Goal: Task Accomplishment & Management: Complete application form

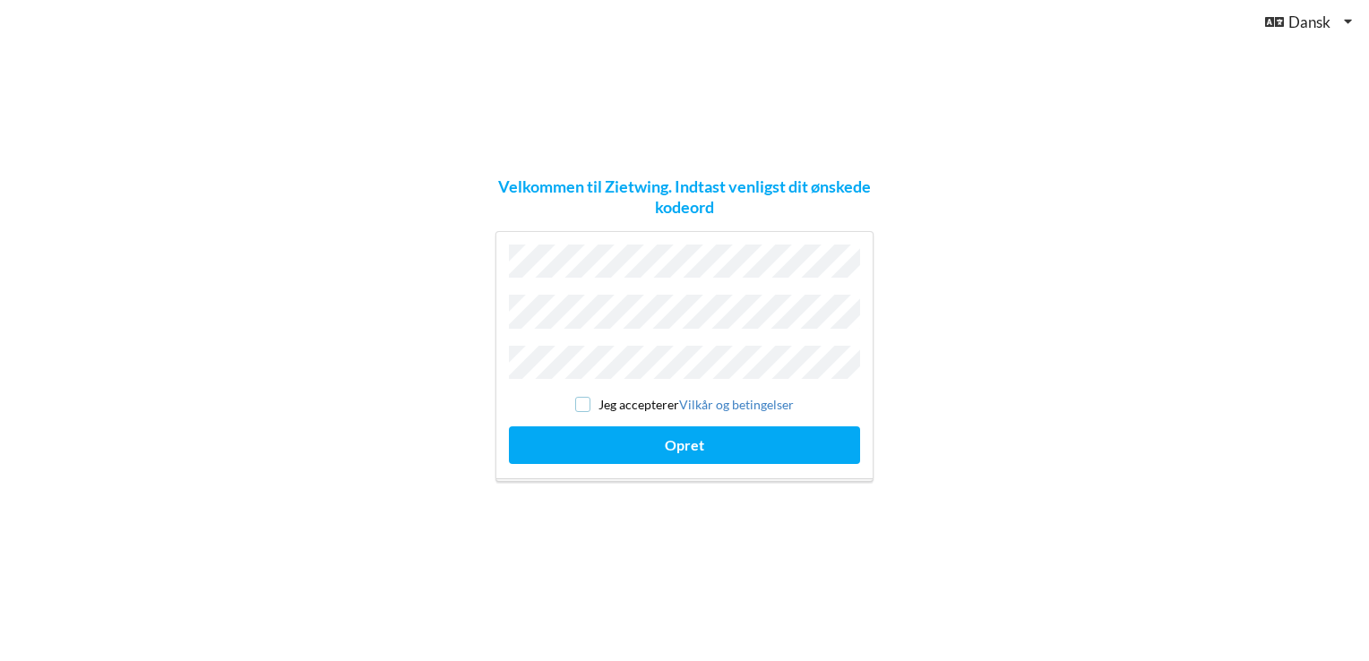
click at [580, 399] on input "checkbox" at bounding box center [582, 404] width 15 height 15
checkbox input "true"
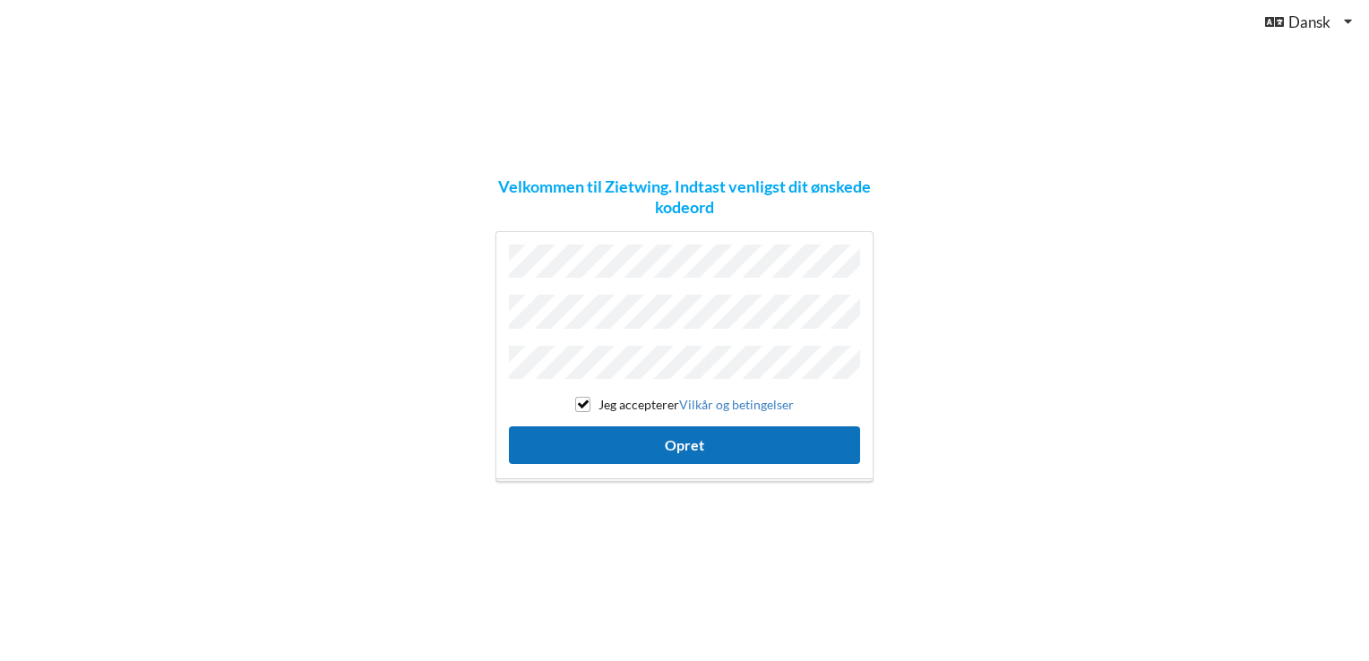
click at [680, 439] on button "Opret" at bounding box center [684, 444] width 351 height 37
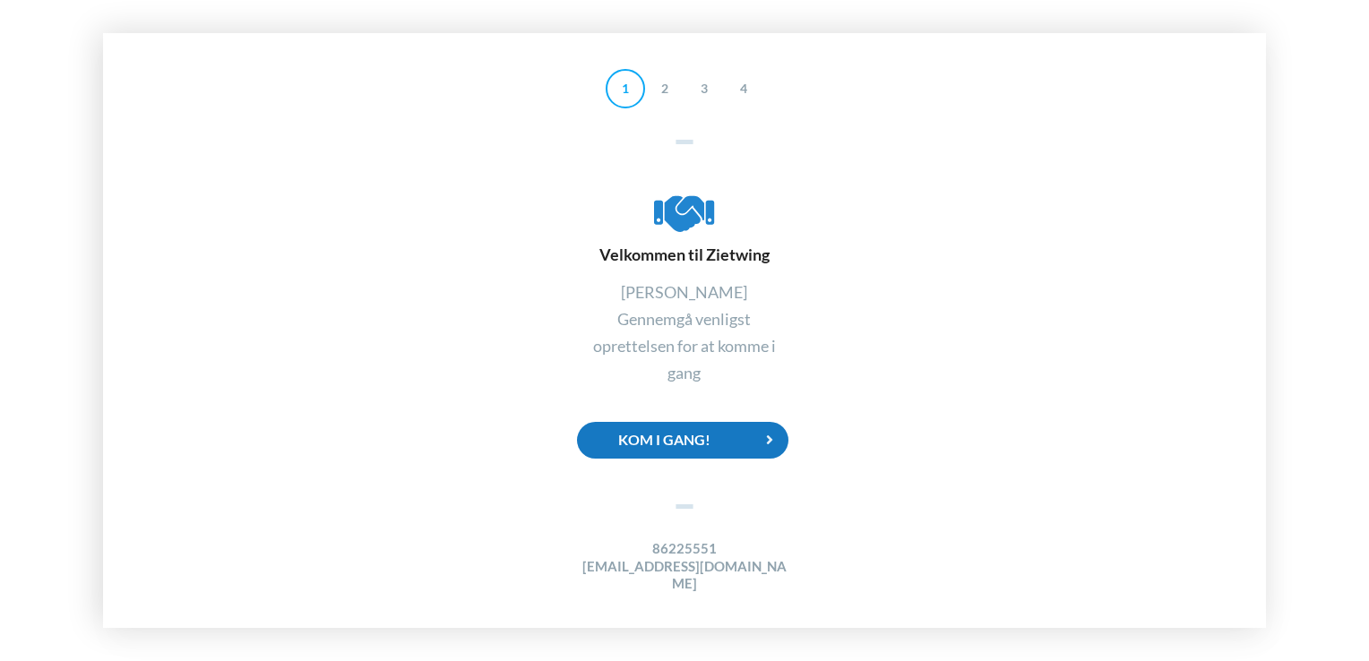
click at [669, 445] on div "Kom i gang!" at bounding box center [682, 440] width 211 height 37
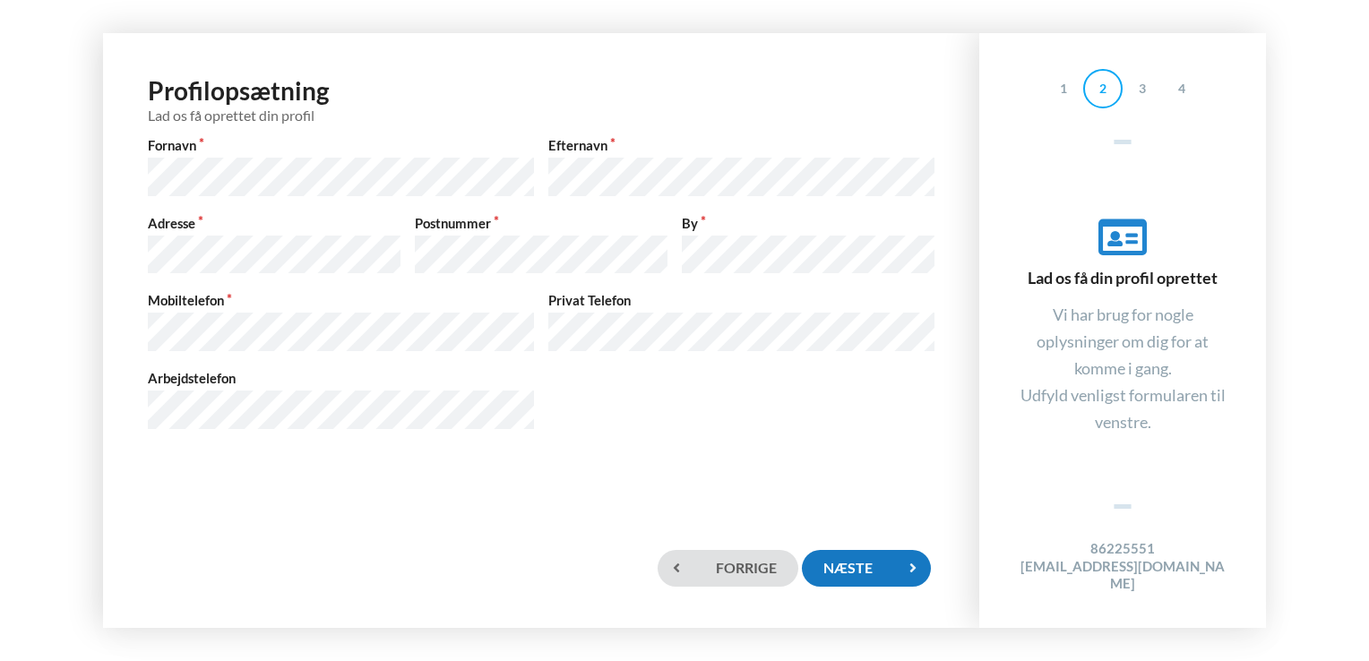
click at [871, 563] on div "Næste" at bounding box center [866, 568] width 129 height 37
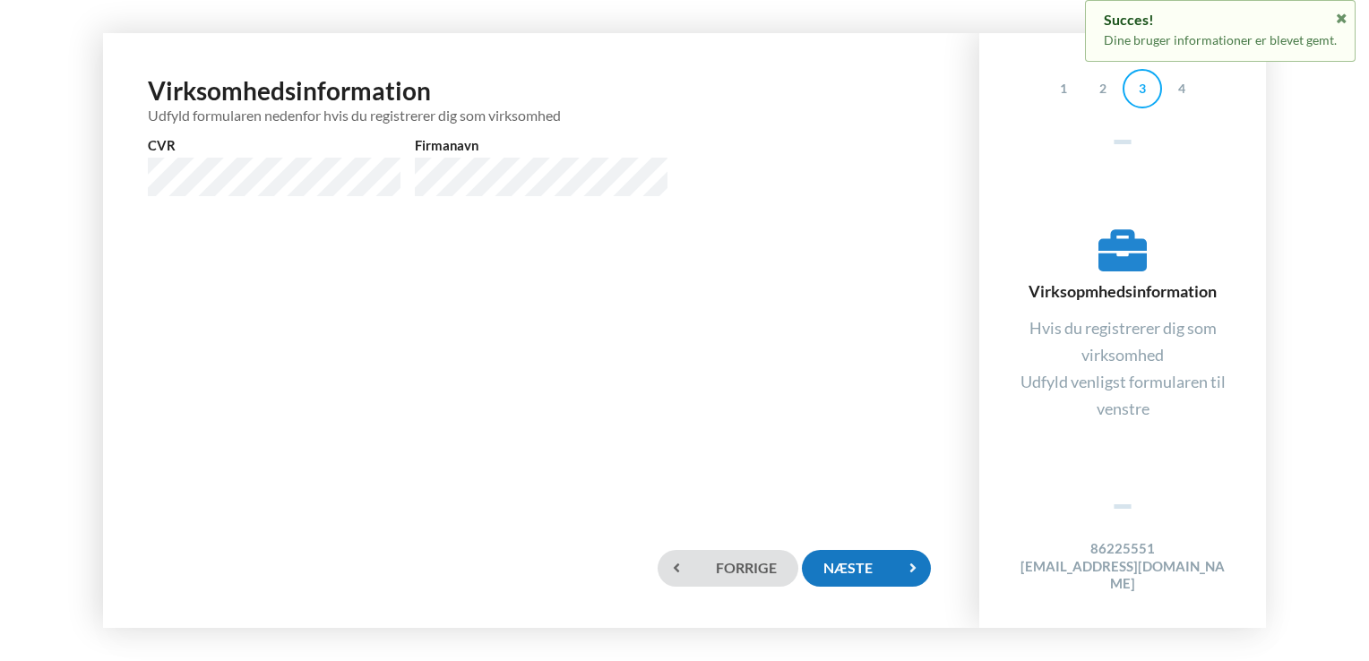
click at [840, 561] on div "Næste" at bounding box center [866, 568] width 129 height 37
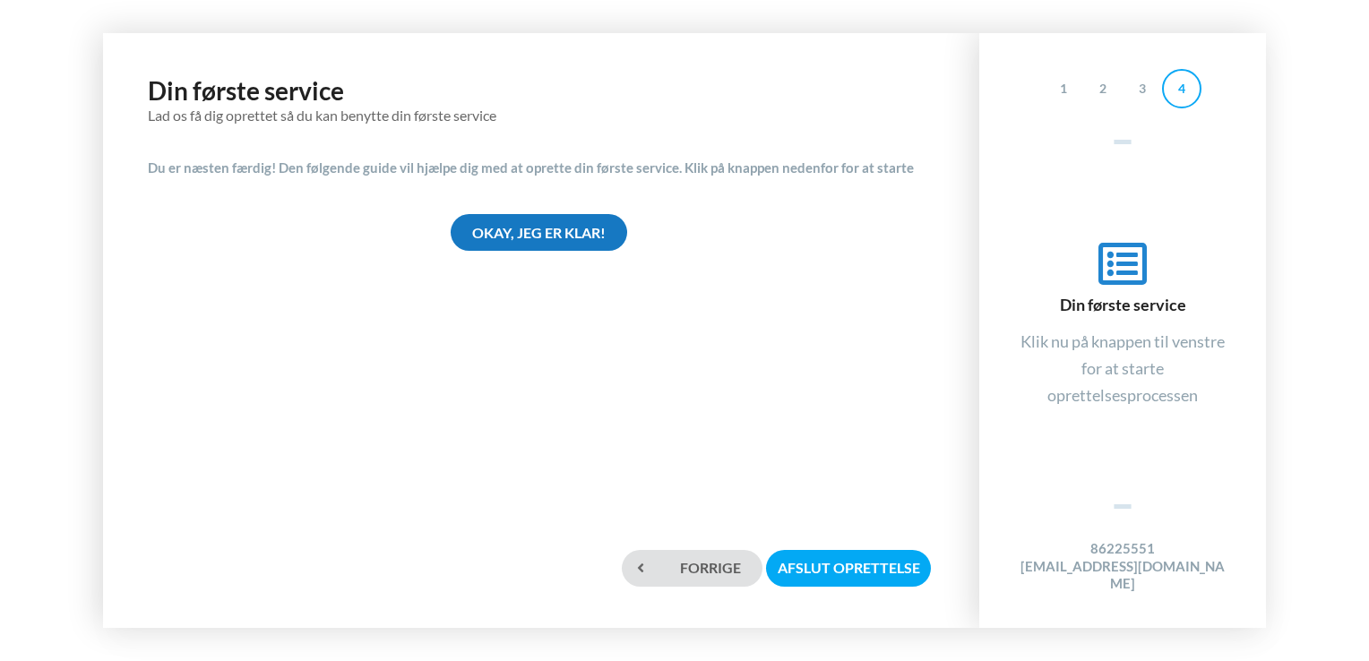
click at [554, 225] on div "Okay, jeg er klar!" at bounding box center [539, 232] width 176 height 37
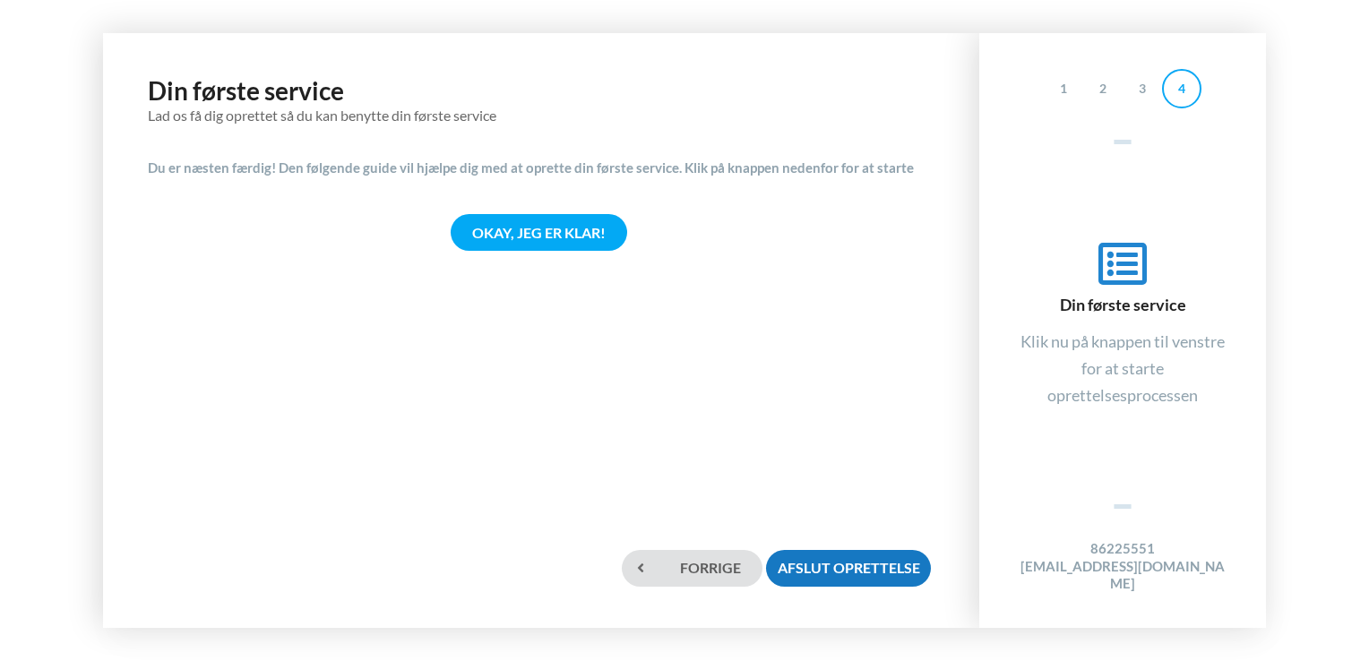
click at [835, 568] on div "Afslut oprettelse" at bounding box center [848, 568] width 165 height 37
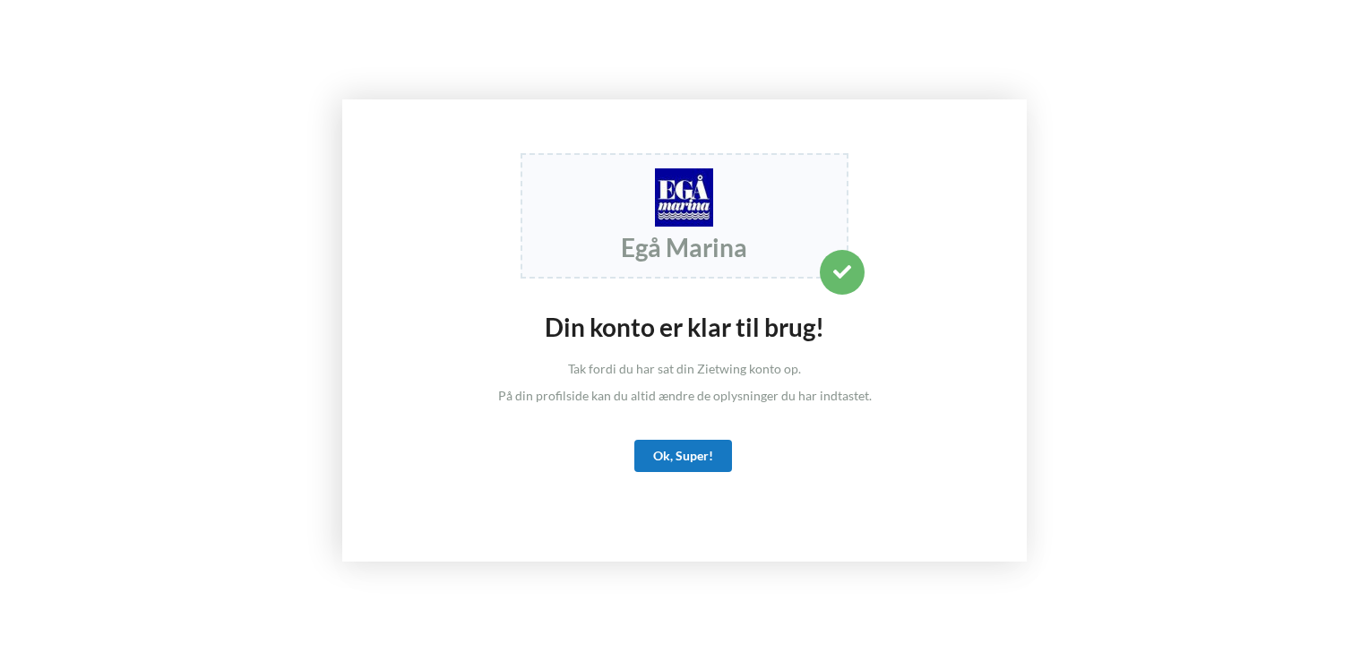
click at [695, 453] on div "Ok, Super!" at bounding box center [683, 456] width 98 height 32
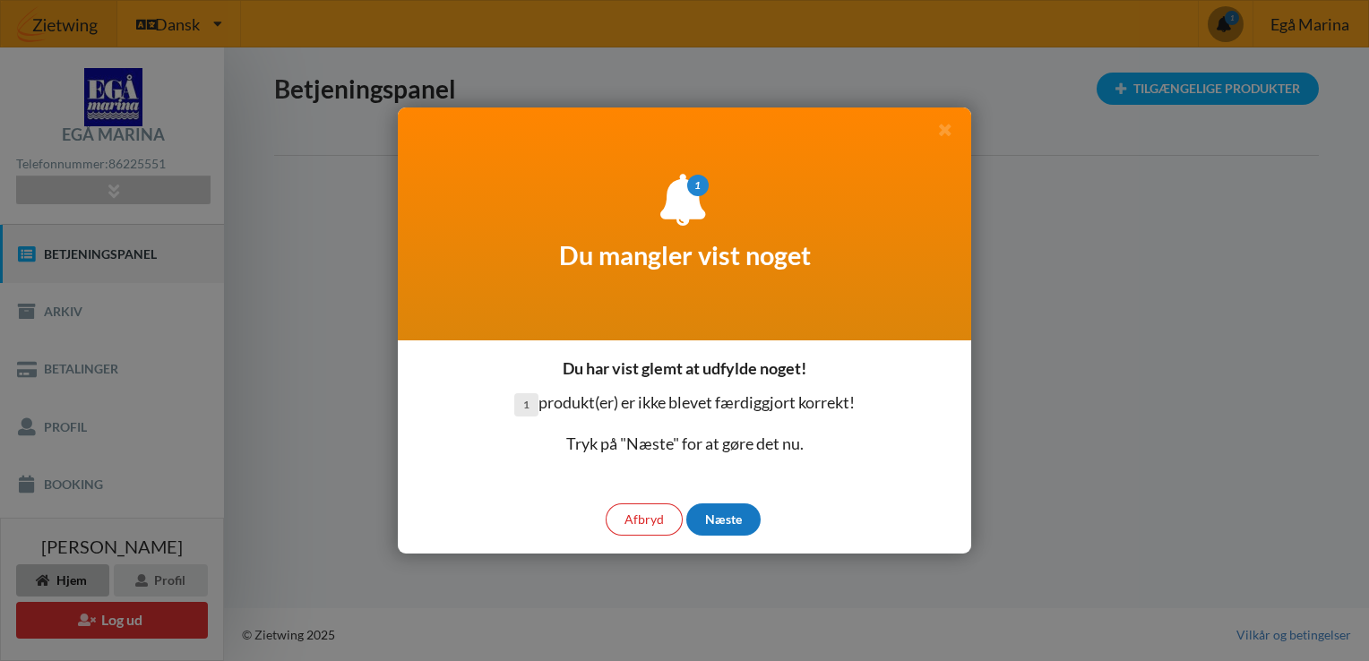
click at [727, 519] on div "Næste" at bounding box center [723, 519] width 74 height 32
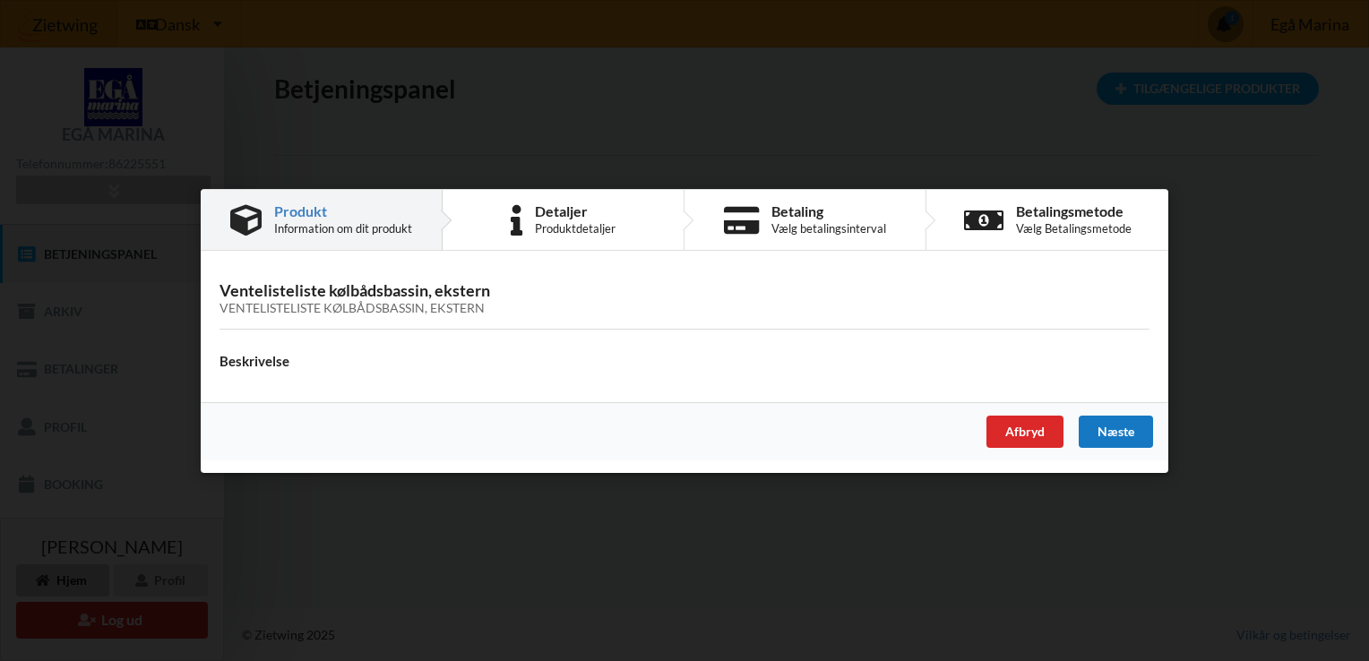
click at [1118, 435] on div "Næste" at bounding box center [1115, 431] width 74 height 32
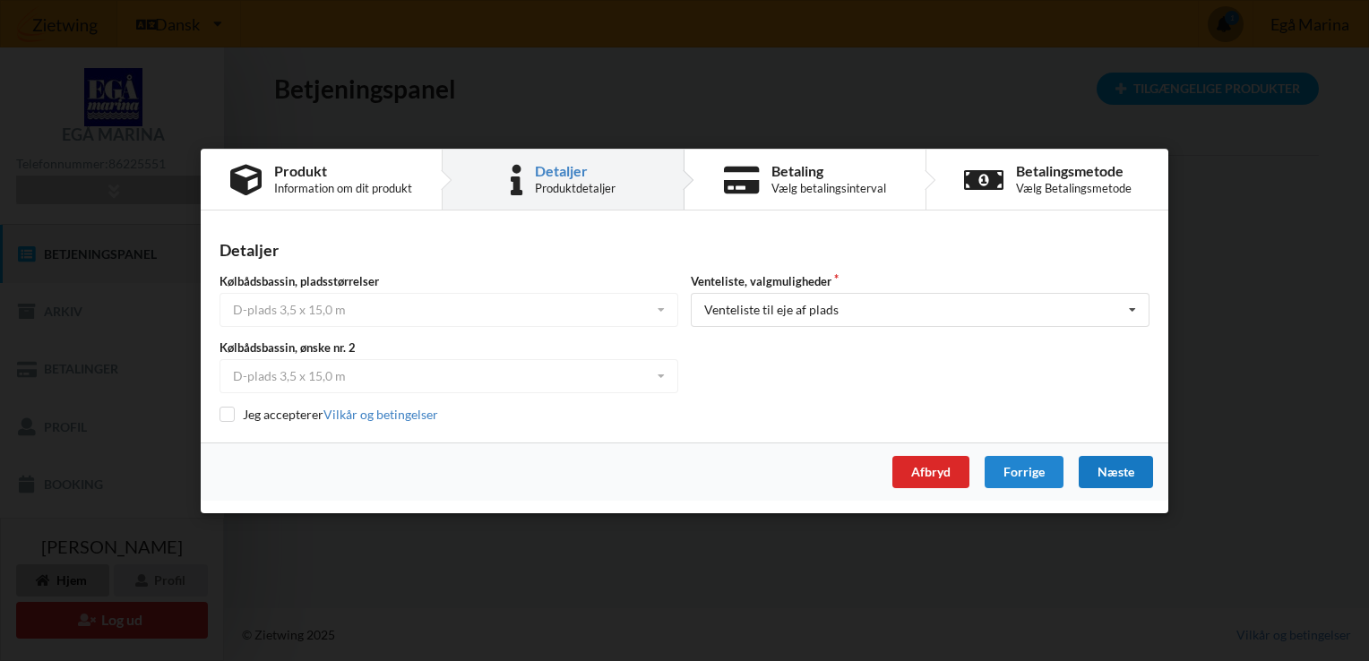
click at [1118, 435] on div "Detaljer Kølbådsbassin, pladsstørrelser D-plads 3,5 x 15,0 m B-plads 2,5 x 10,0…" at bounding box center [684, 332] width 967 height 219
click at [1132, 307] on icon at bounding box center [1132, 310] width 27 height 33
click at [974, 252] on div "Detaljer" at bounding box center [684, 249] width 930 height 21
click at [225, 416] on input "checkbox" at bounding box center [226, 414] width 15 height 15
checkbox input "true"
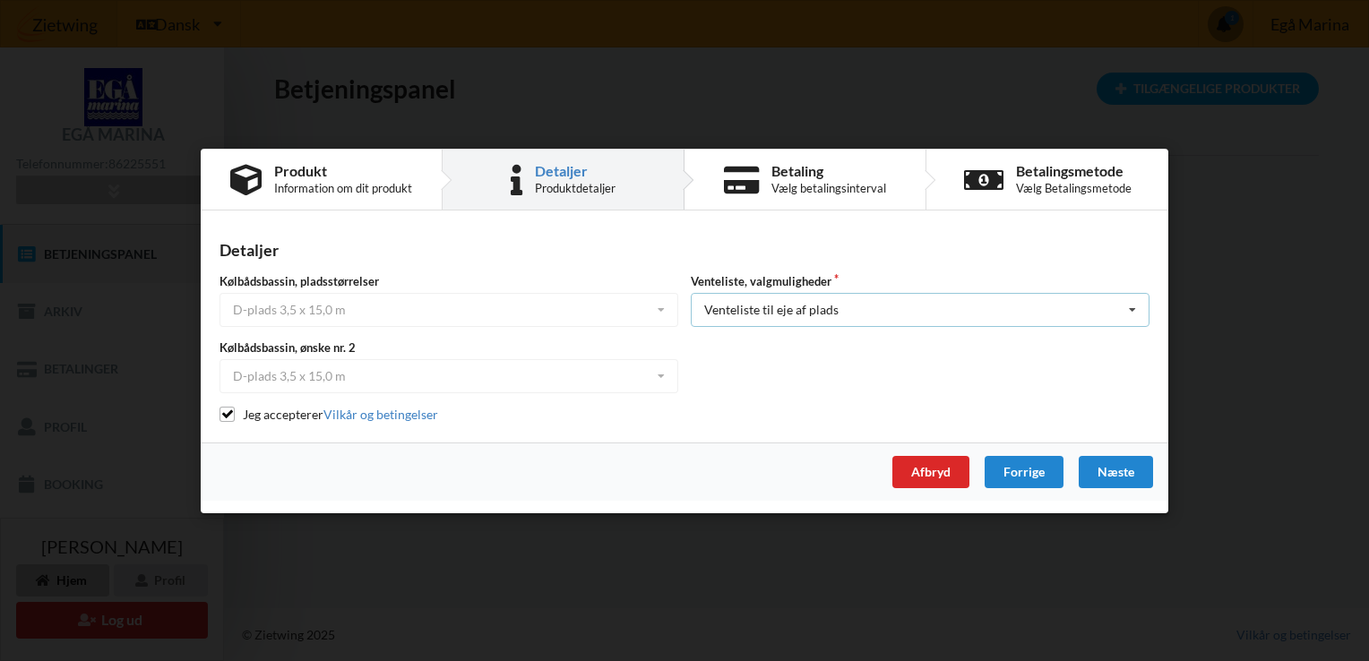
click at [1134, 310] on icon at bounding box center [1132, 310] width 27 height 33
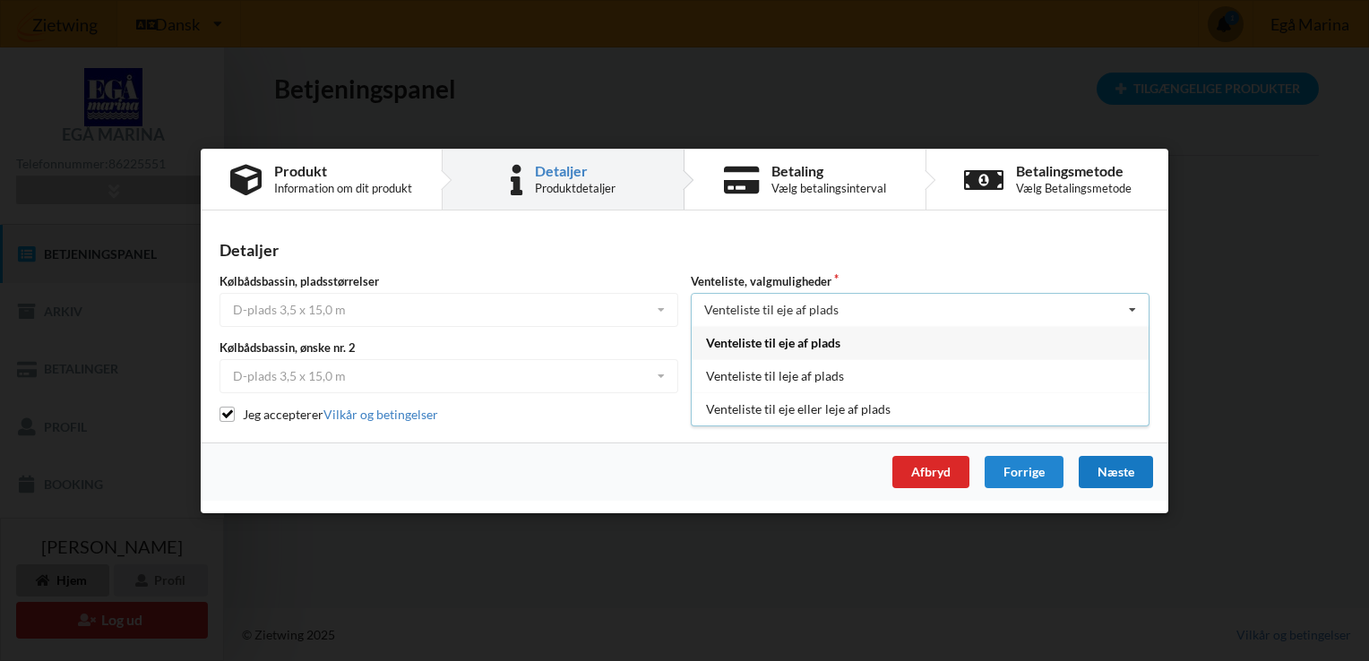
click at [1118, 473] on div "Næste" at bounding box center [1115, 471] width 74 height 32
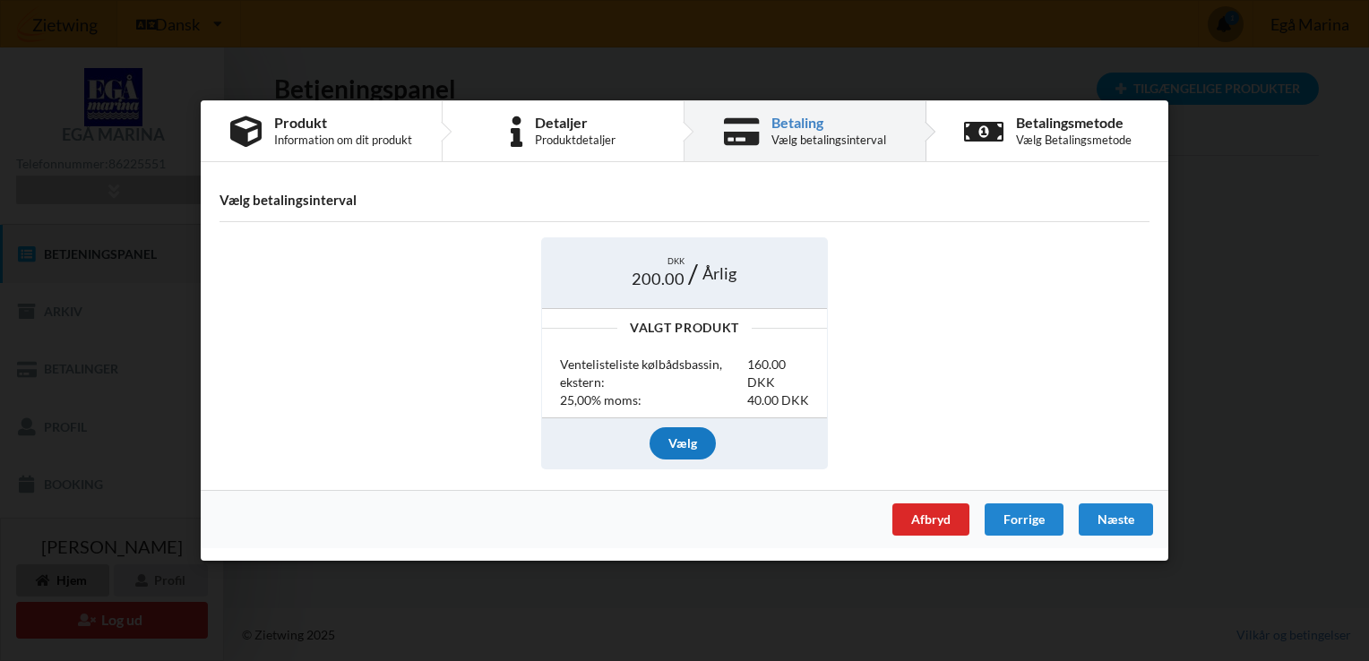
click at [684, 440] on div "Vælg" at bounding box center [682, 443] width 66 height 32
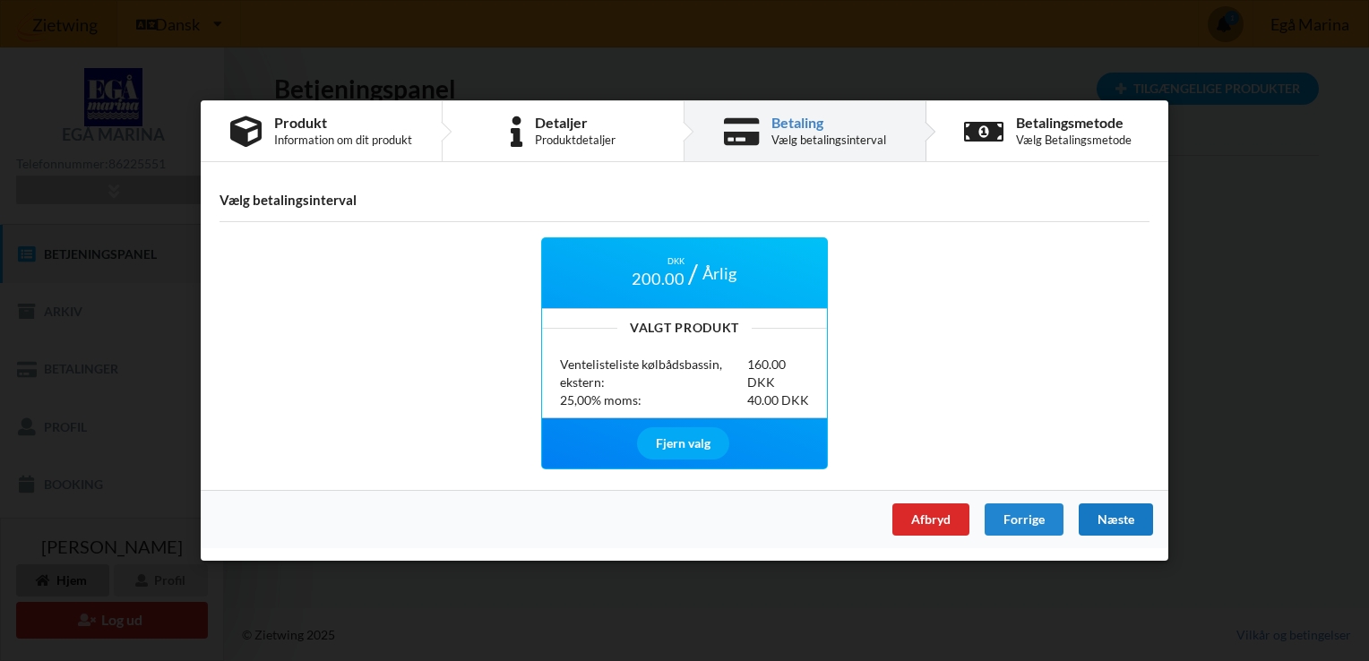
click at [1118, 515] on div "Næste" at bounding box center [1115, 519] width 74 height 32
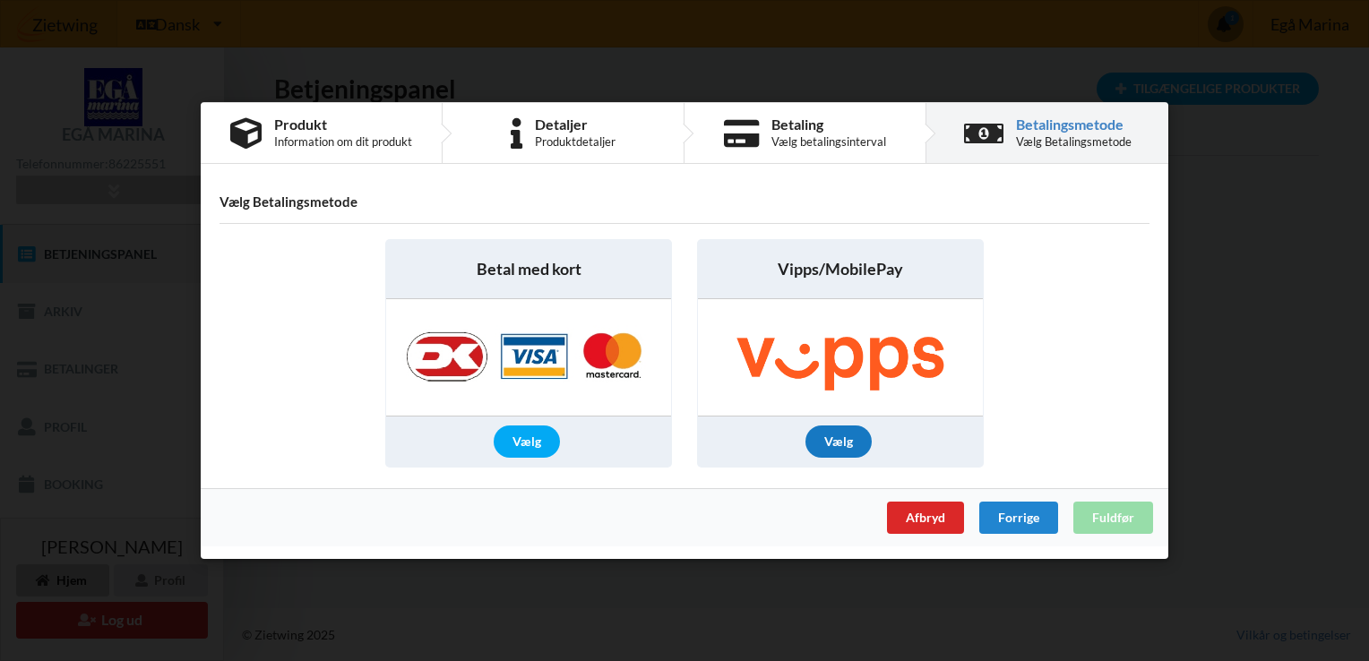
click at [861, 438] on div "Vælg" at bounding box center [838, 441] width 66 height 32
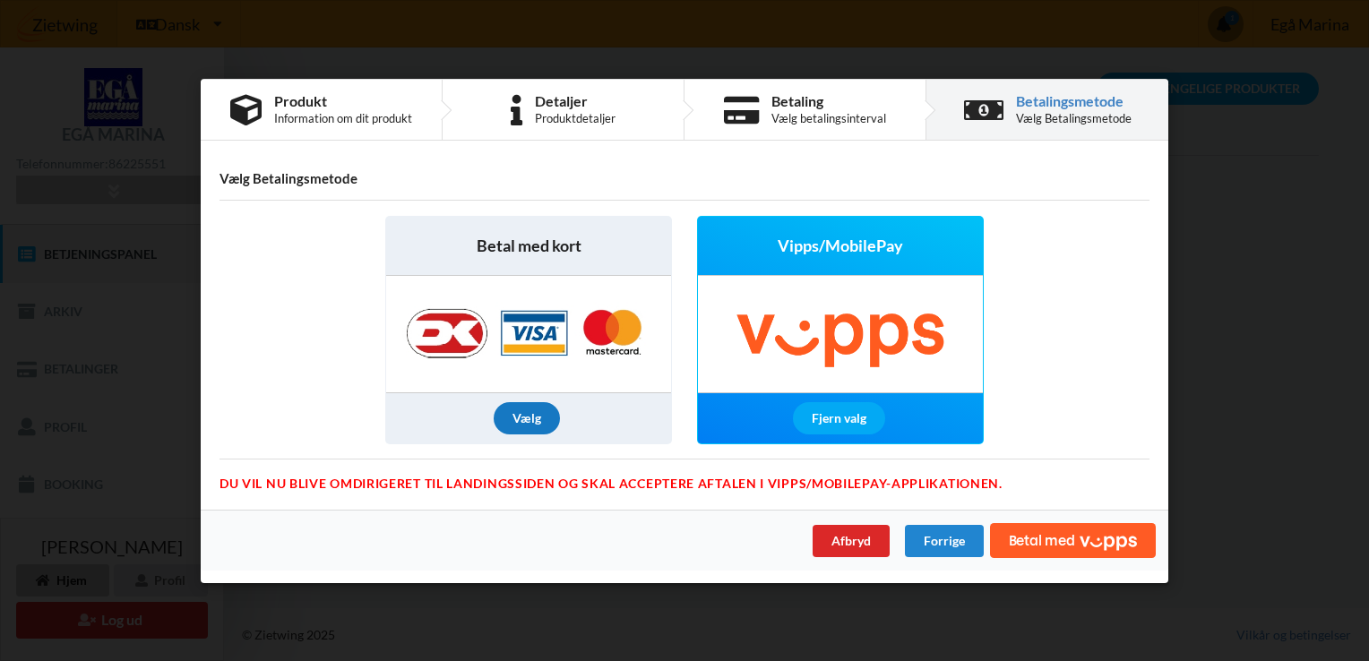
click at [538, 409] on div "Vælg" at bounding box center [526, 418] width 66 height 32
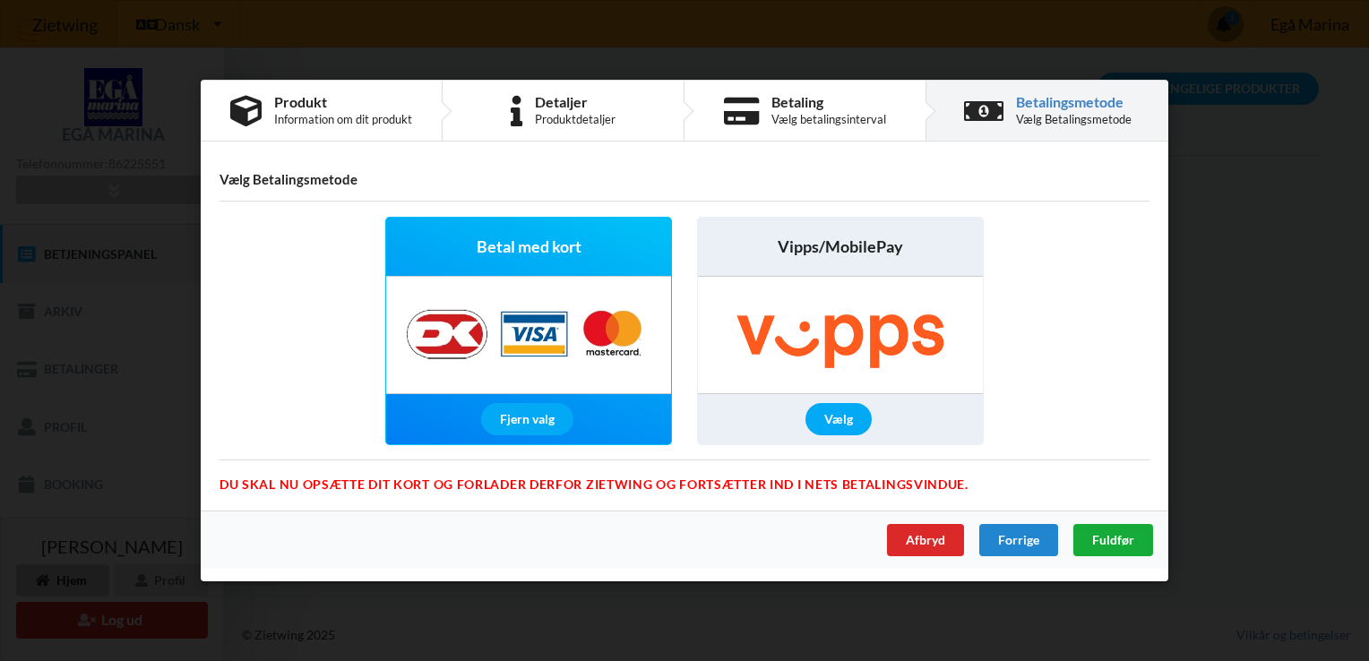
click at [1106, 539] on span "Fuldfør" at bounding box center [1113, 539] width 42 height 15
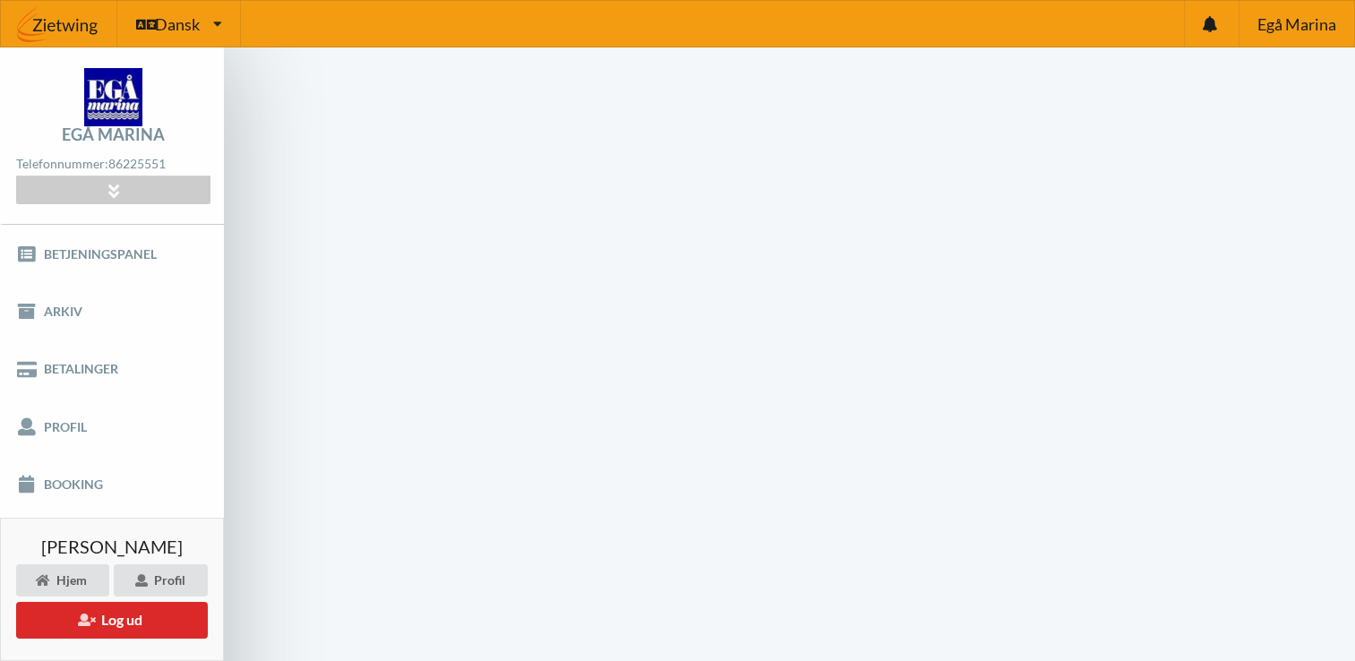
scroll to position [72, 0]
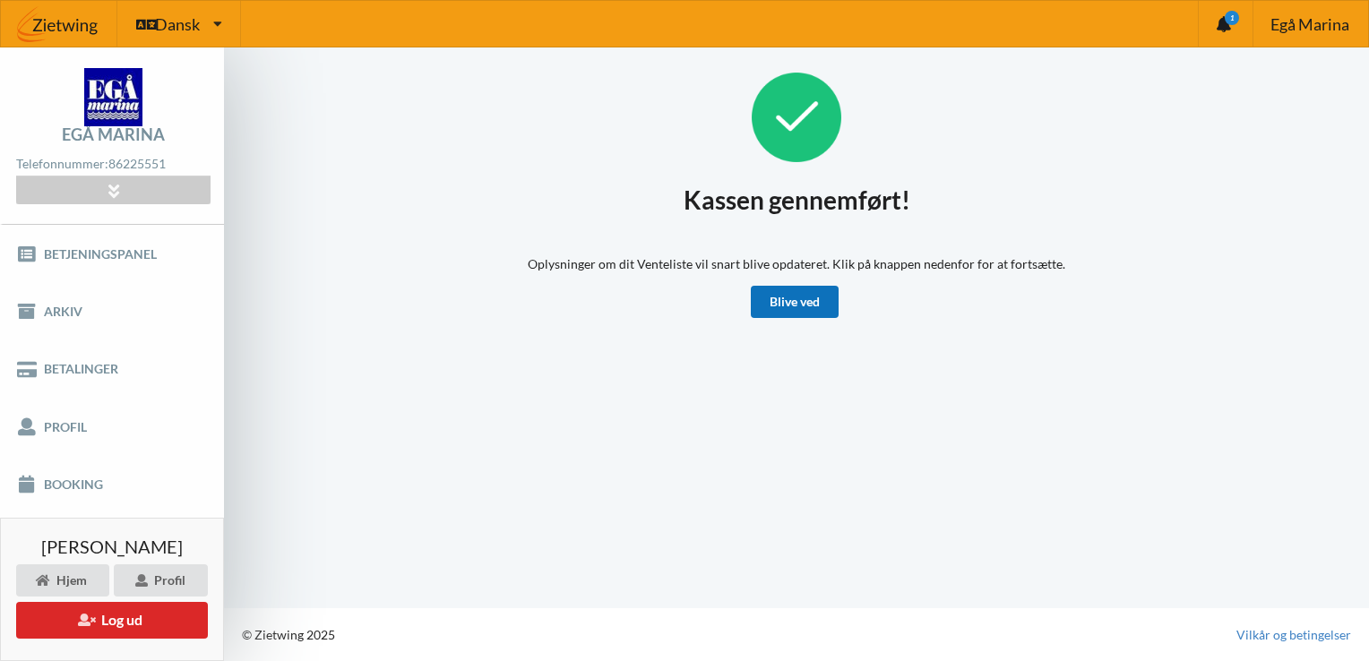
click at [818, 298] on link "Blive ved" at bounding box center [795, 302] width 88 height 32
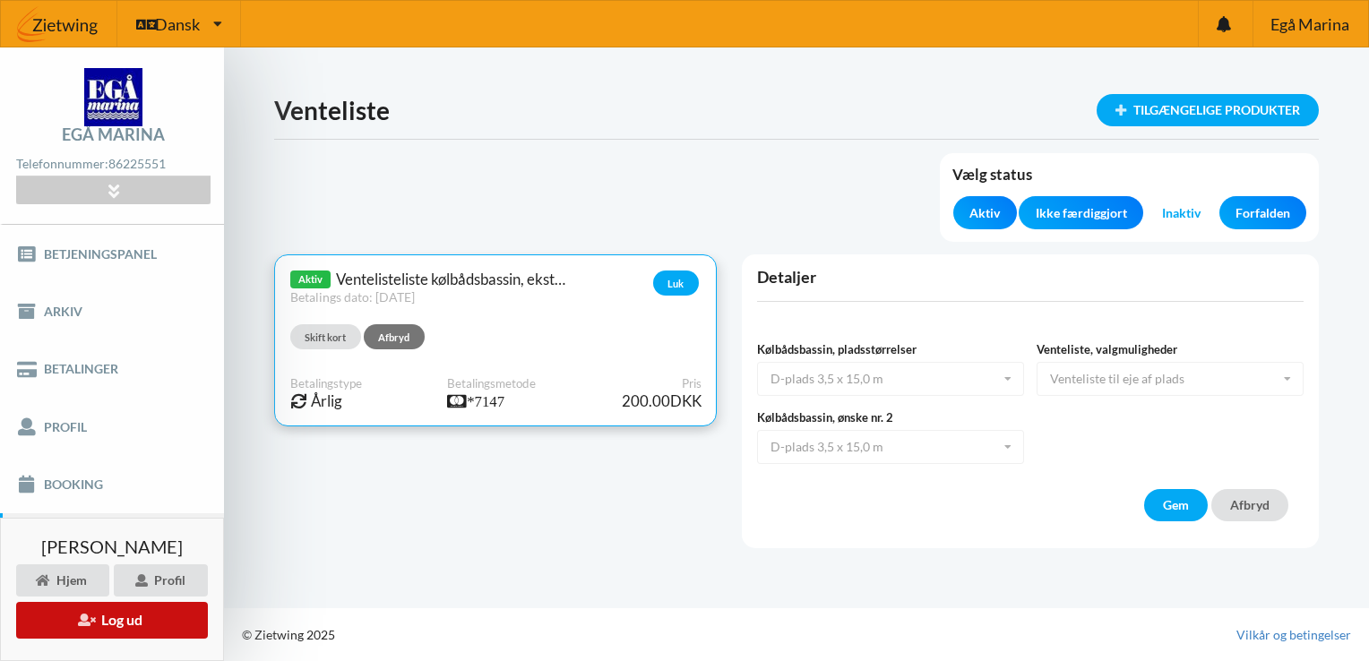
click at [114, 615] on button "Log ud" at bounding box center [112, 620] width 192 height 37
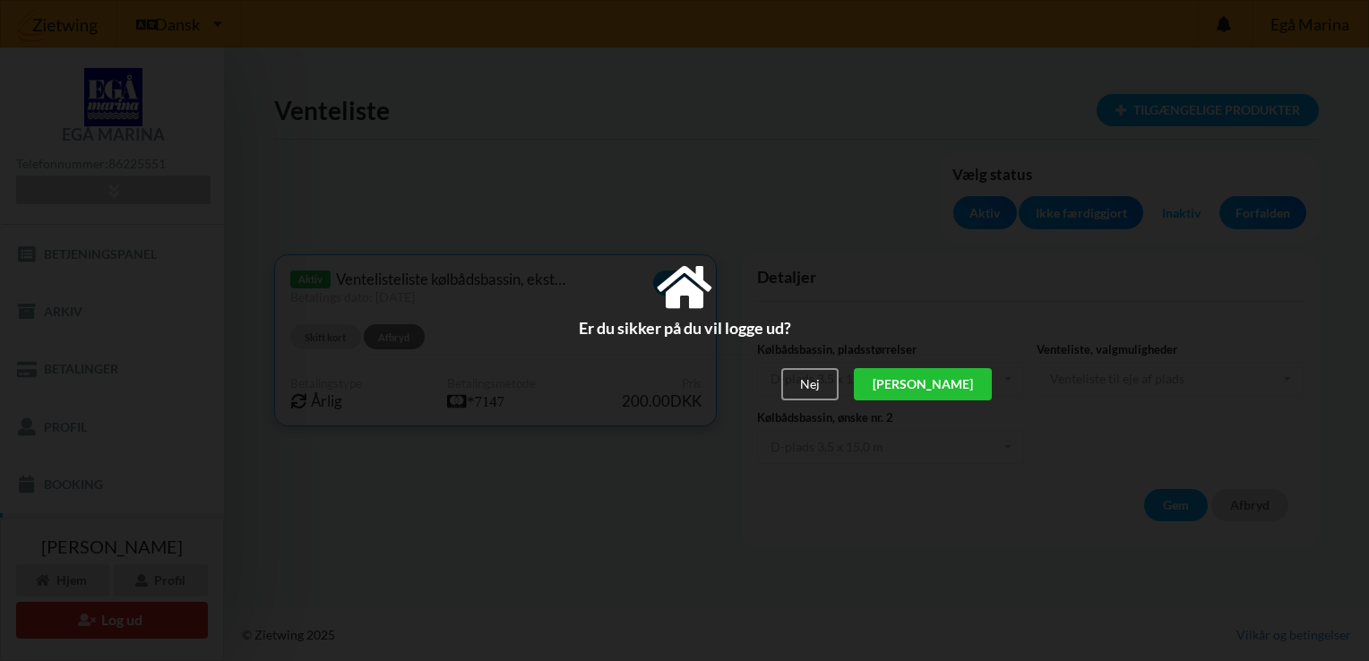
click at [957, 375] on div "[PERSON_NAME]" at bounding box center [923, 385] width 138 height 32
